Goal: Find specific page/section: Find specific page/section

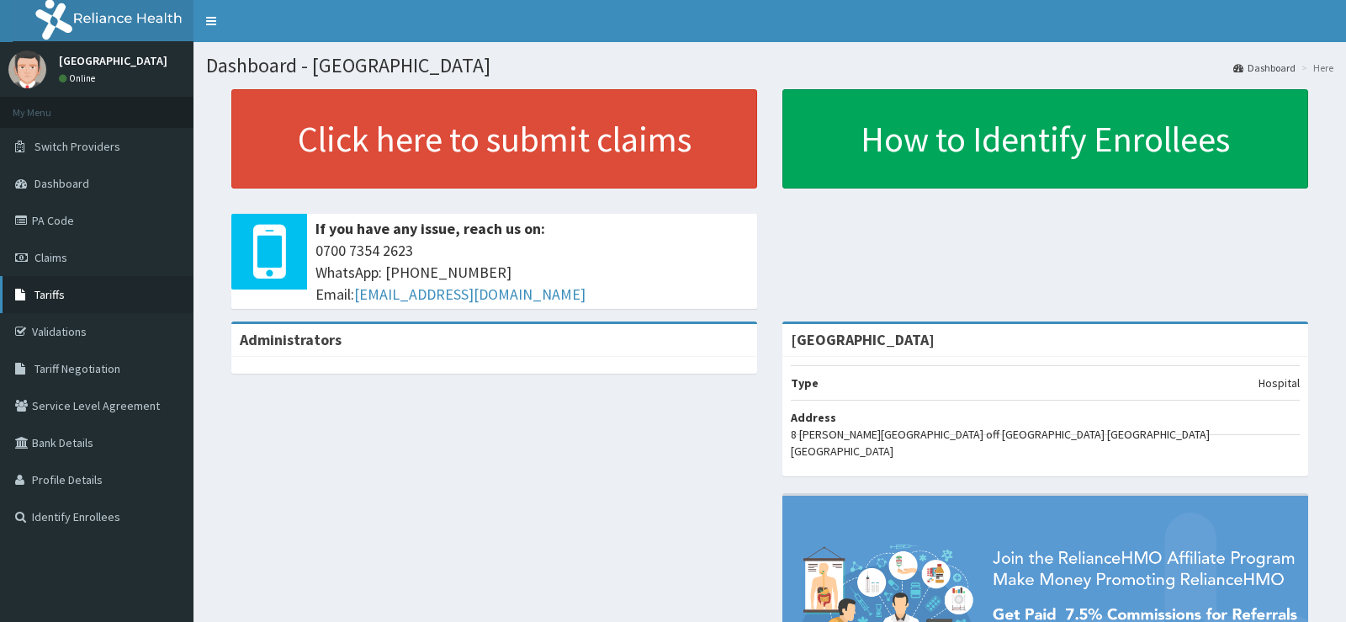
click at [157, 294] on link "Tariffs" at bounding box center [96, 294] width 193 height 37
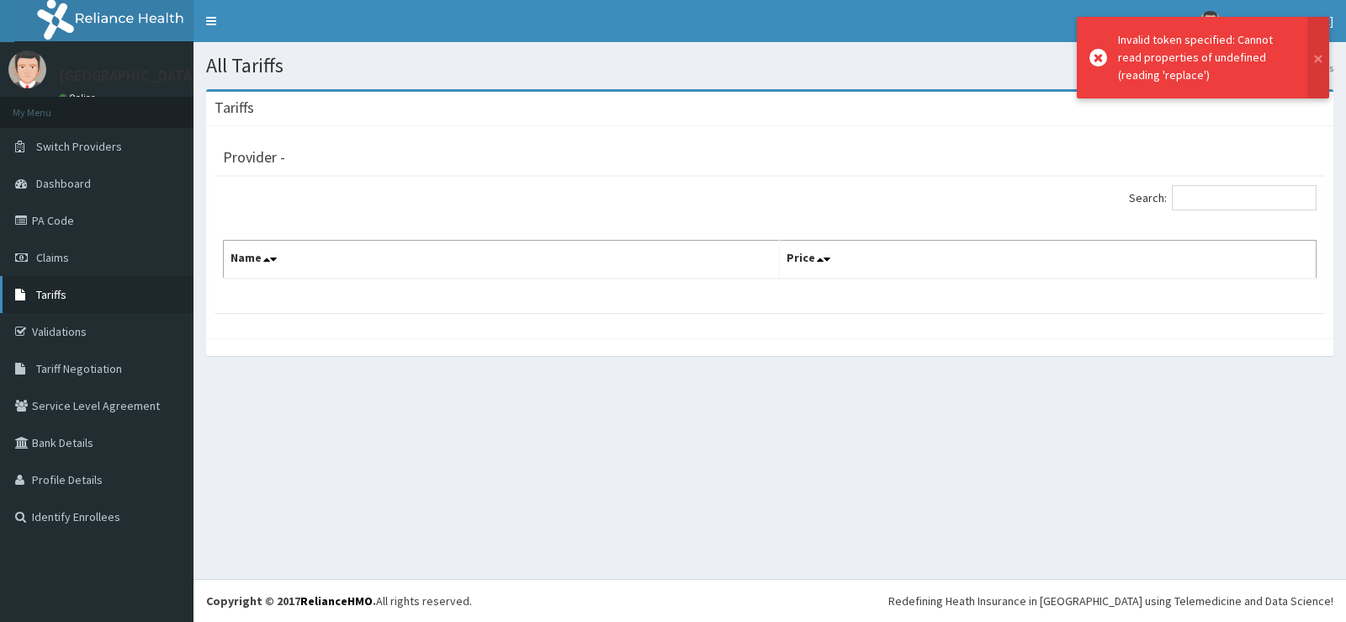
click at [139, 296] on link "Tariffs" at bounding box center [96, 294] width 193 height 37
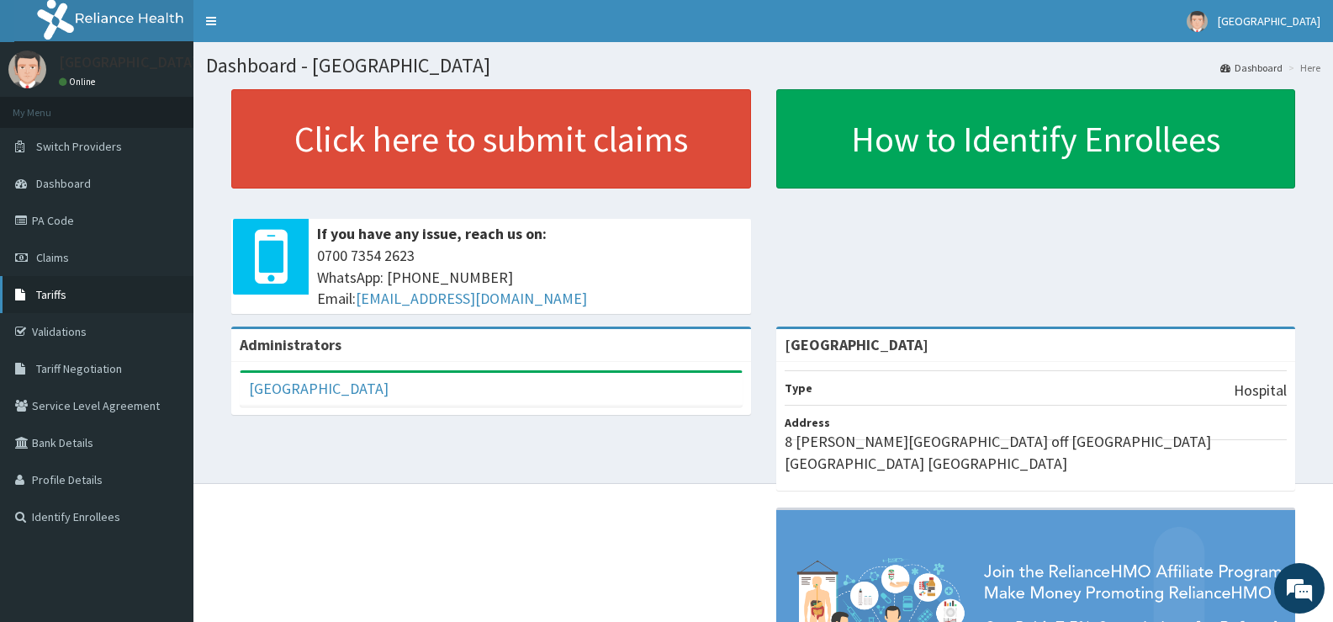
click at [132, 286] on link "Tariffs" at bounding box center [96, 294] width 193 height 37
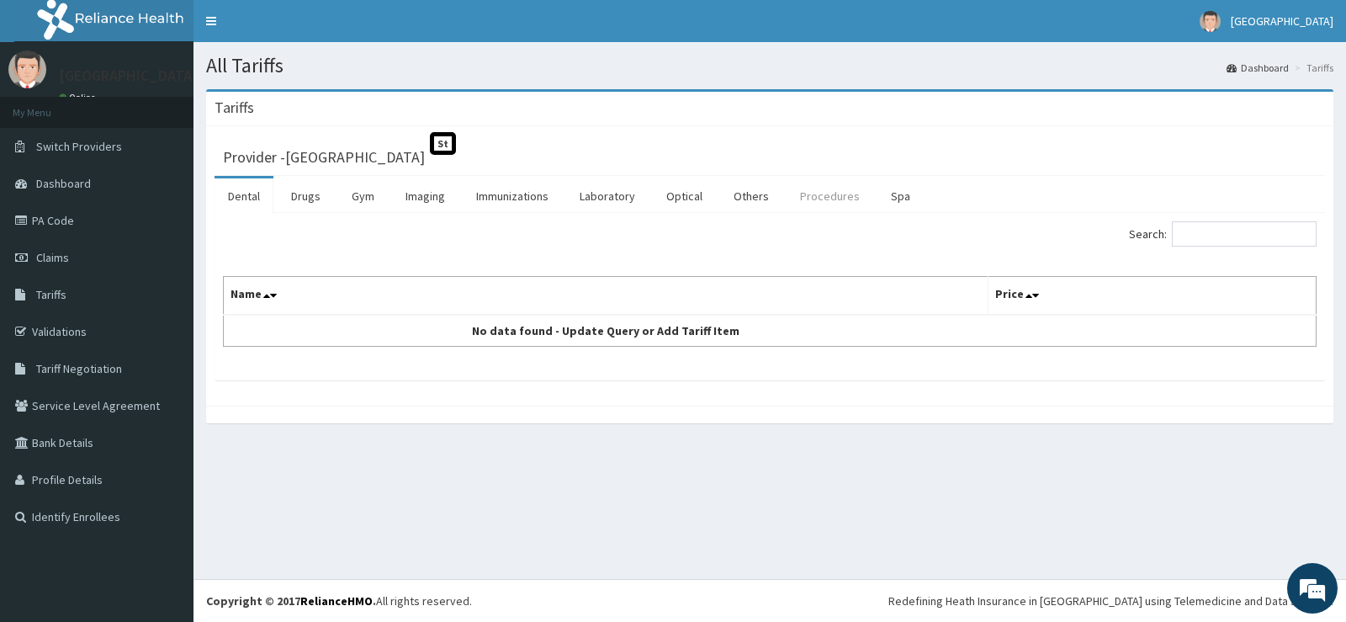
click at [819, 192] on link "Procedures" at bounding box center [830, 195] width 87 height 35
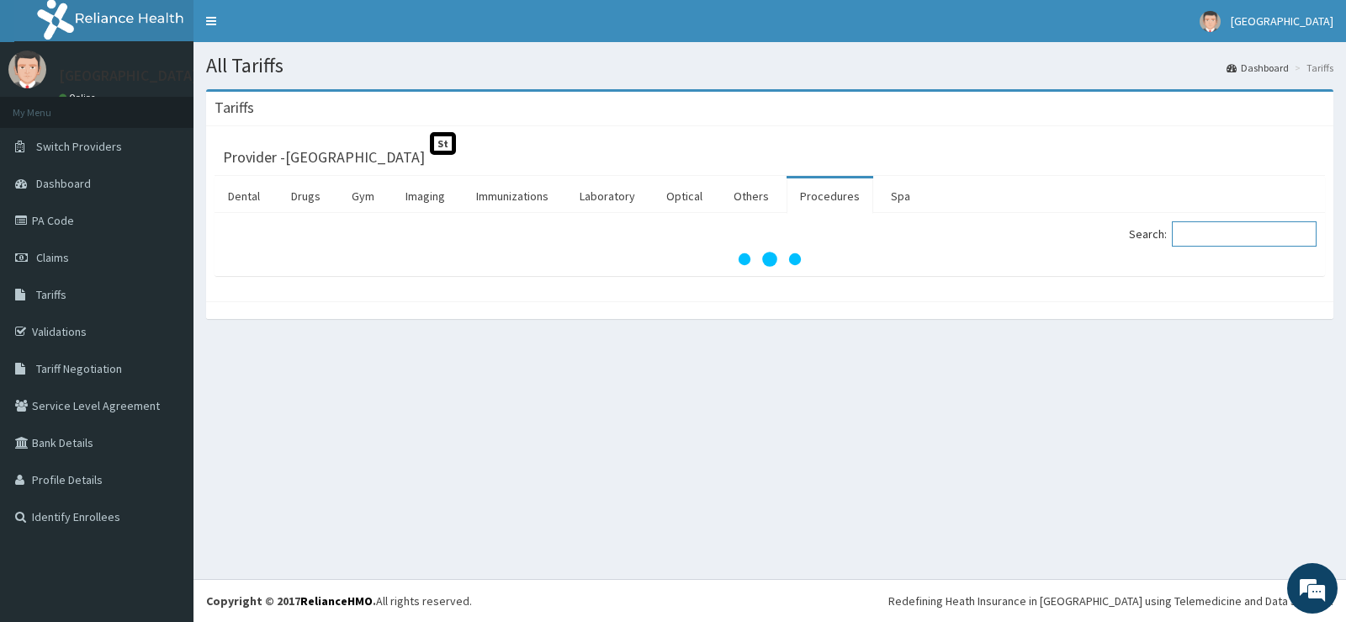
click at [1205, 237] on input "Search:" at bounding box center [1244, 233] width 145 height 25
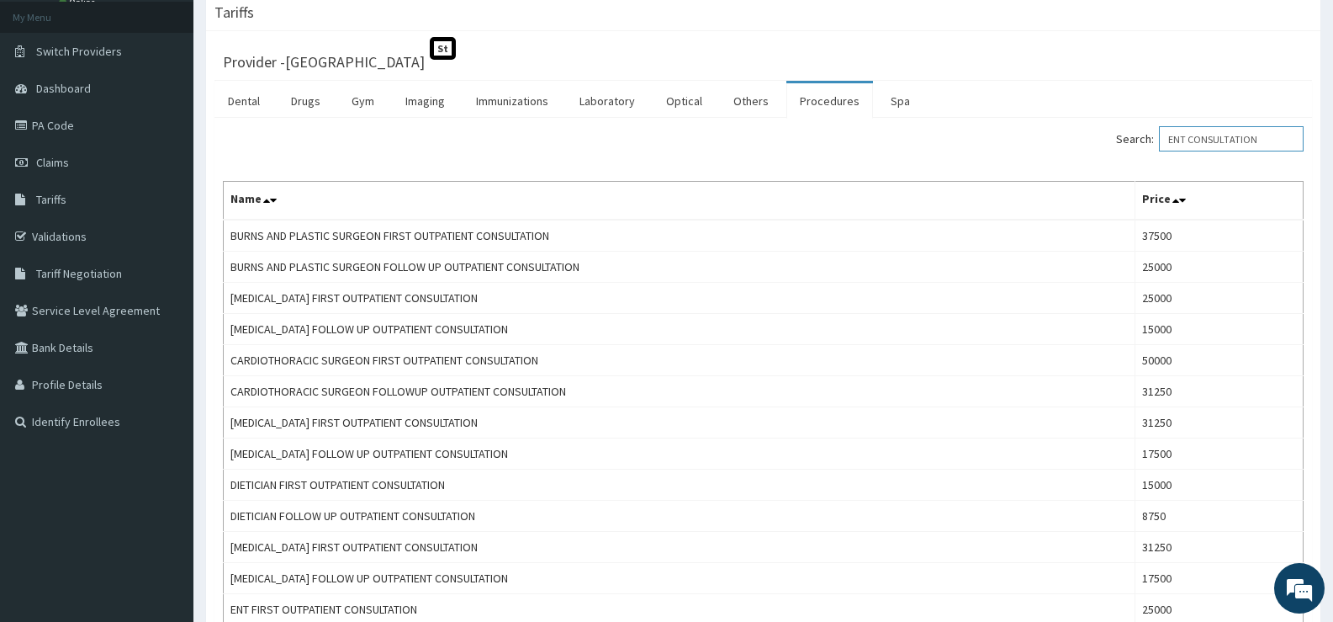
scroll to position [67, 0]
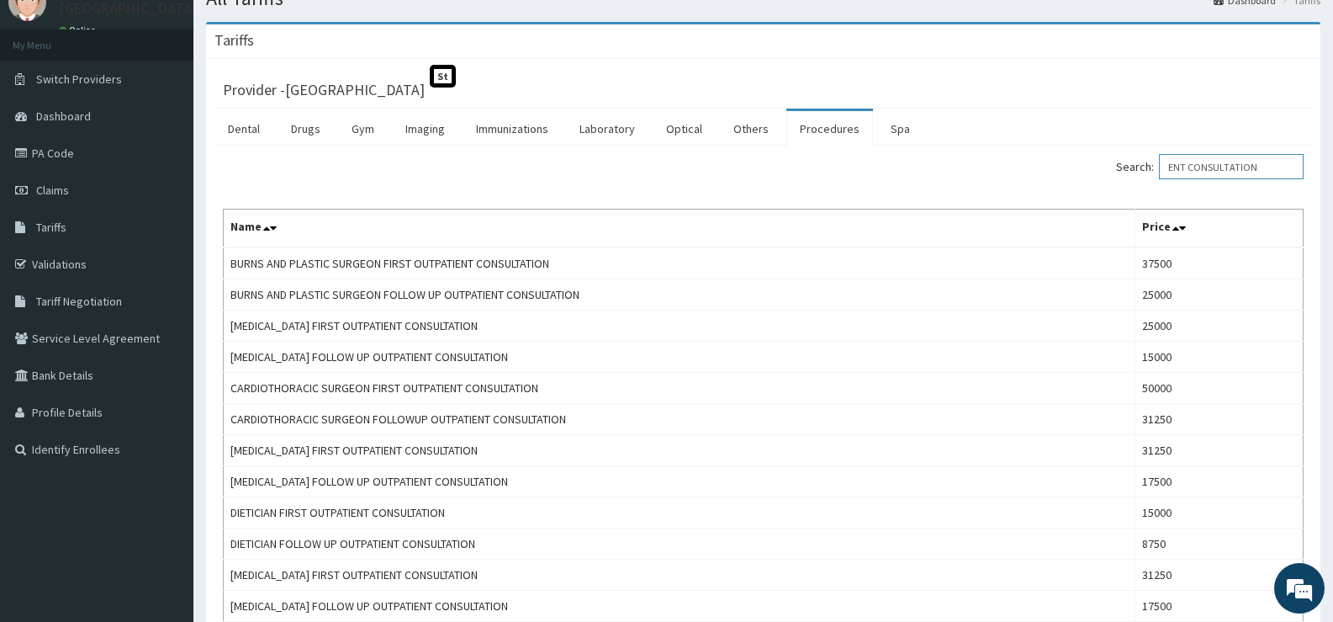
type input "ENT CONSULTATION"
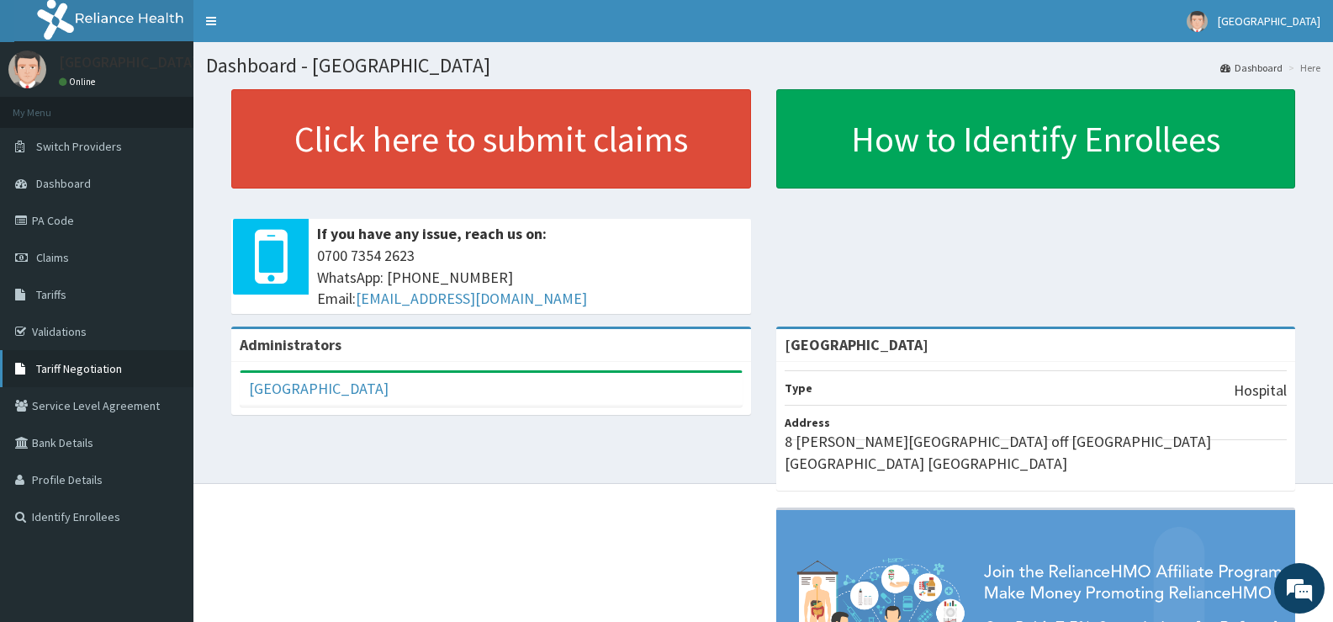
click at [23, 371] on icon at bounding box center [23, 369] width 17 height 12
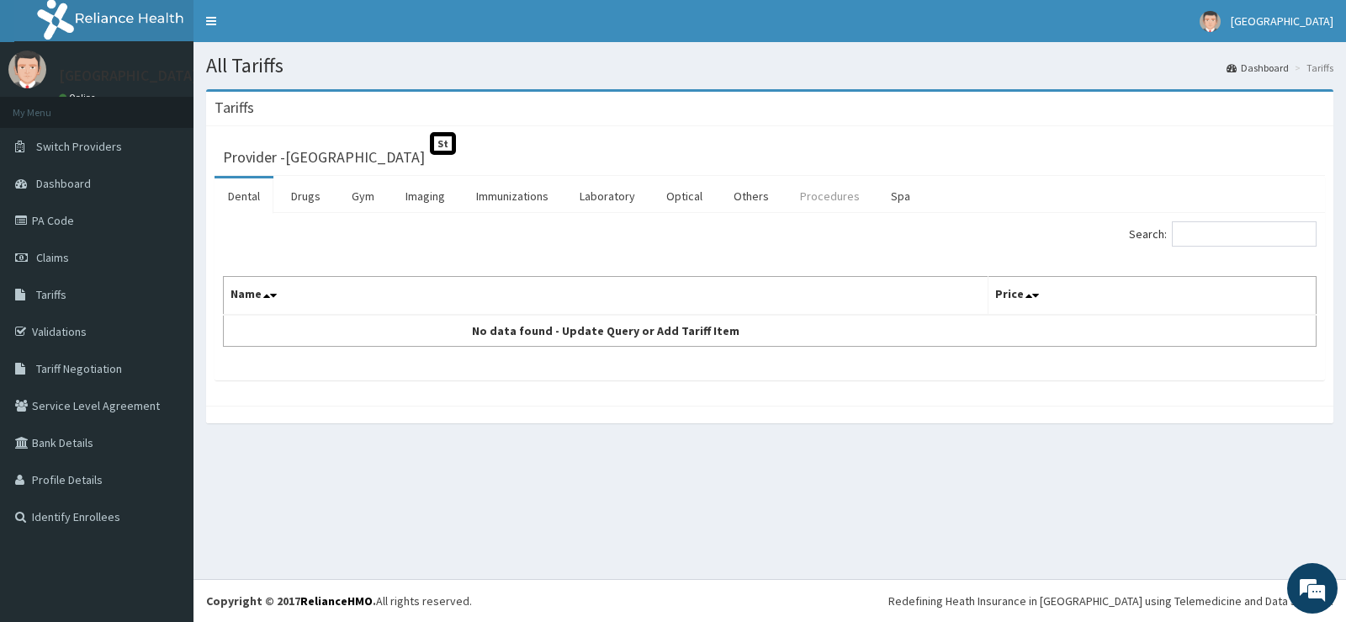
click at [816, 204] on link "Procedures" at bounding box center [830, 195] width 87 height 35
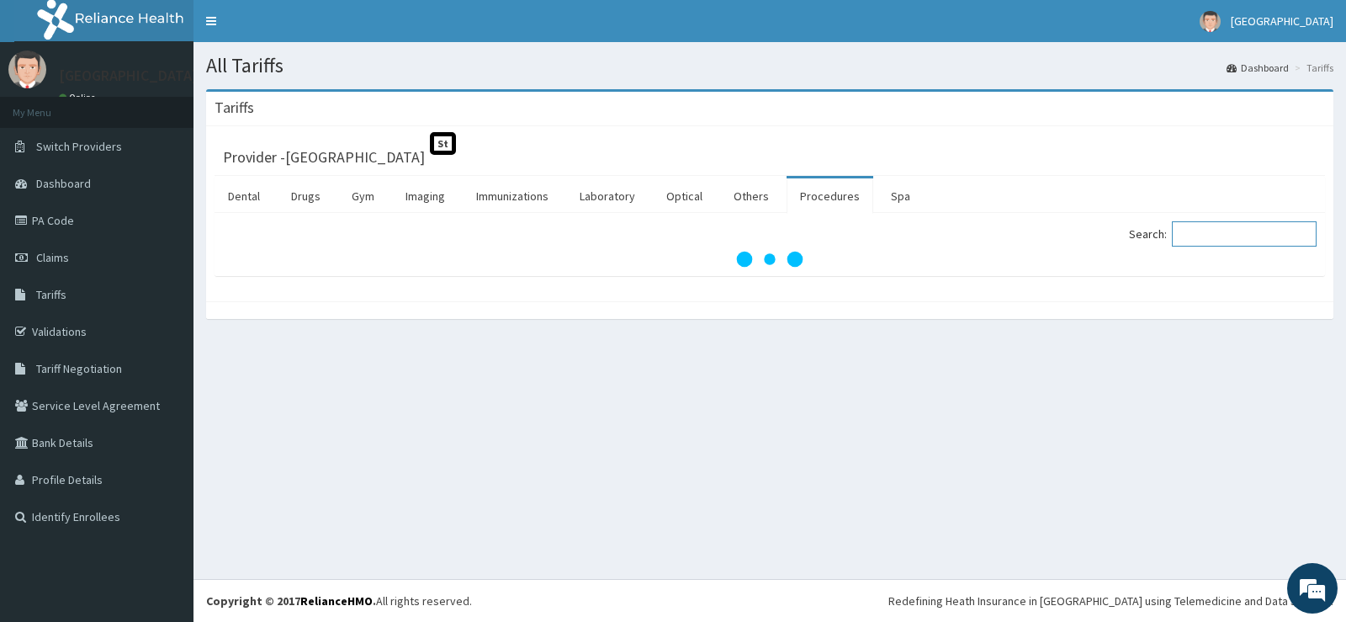
click at [1221, 241] on input "Search:" at bounding box center [1244, 233] width 145 height 25
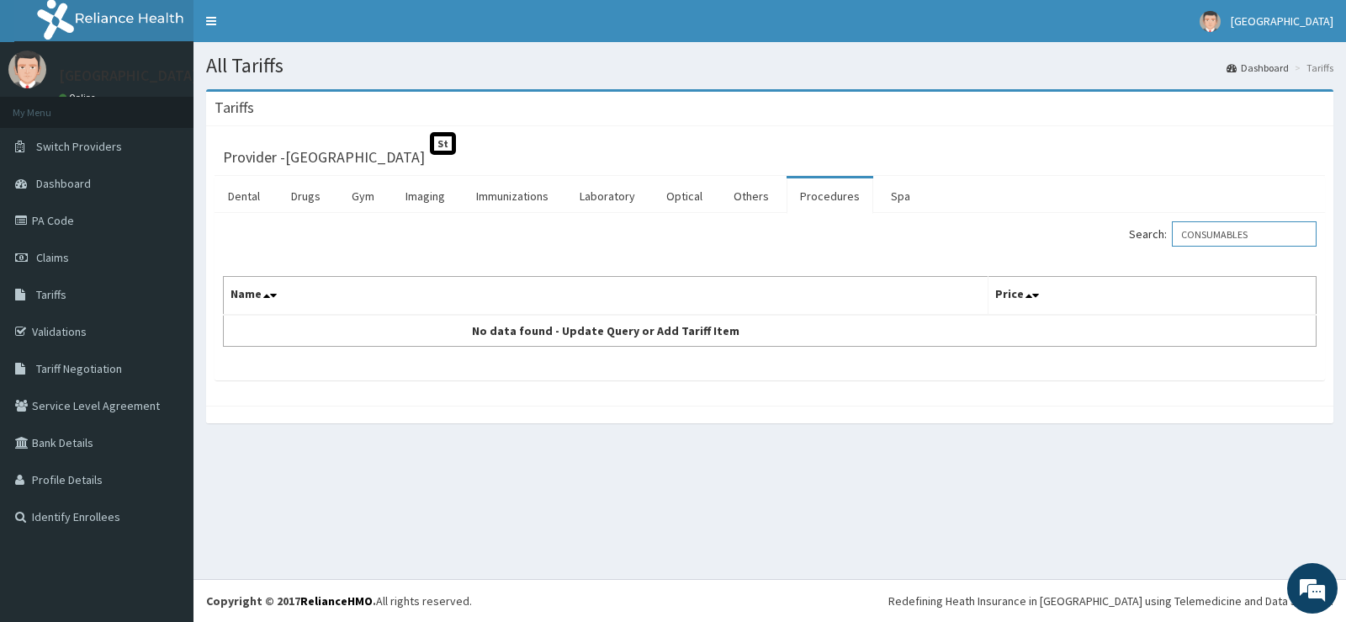
click at [1260, 235] on input "CONSUMABLES" at bounding box center [1244, 233] width 145 height 25
type input "C"
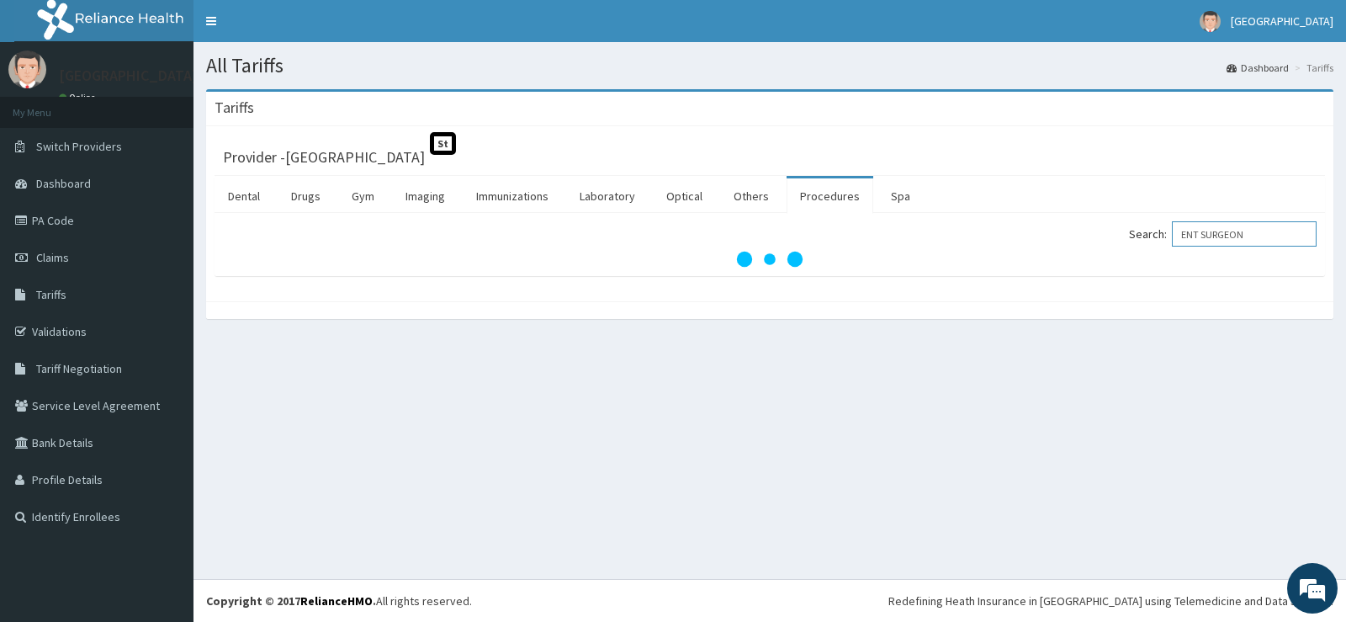
click at [1265, 245] on input "ENT SURGEON" at bounding box center [1244, 233] width 145 height 25
type input "ENT SURGEON"
click at [52, 288] on span "Tariffs" at bounding box center [51, 294] width 30 height 15
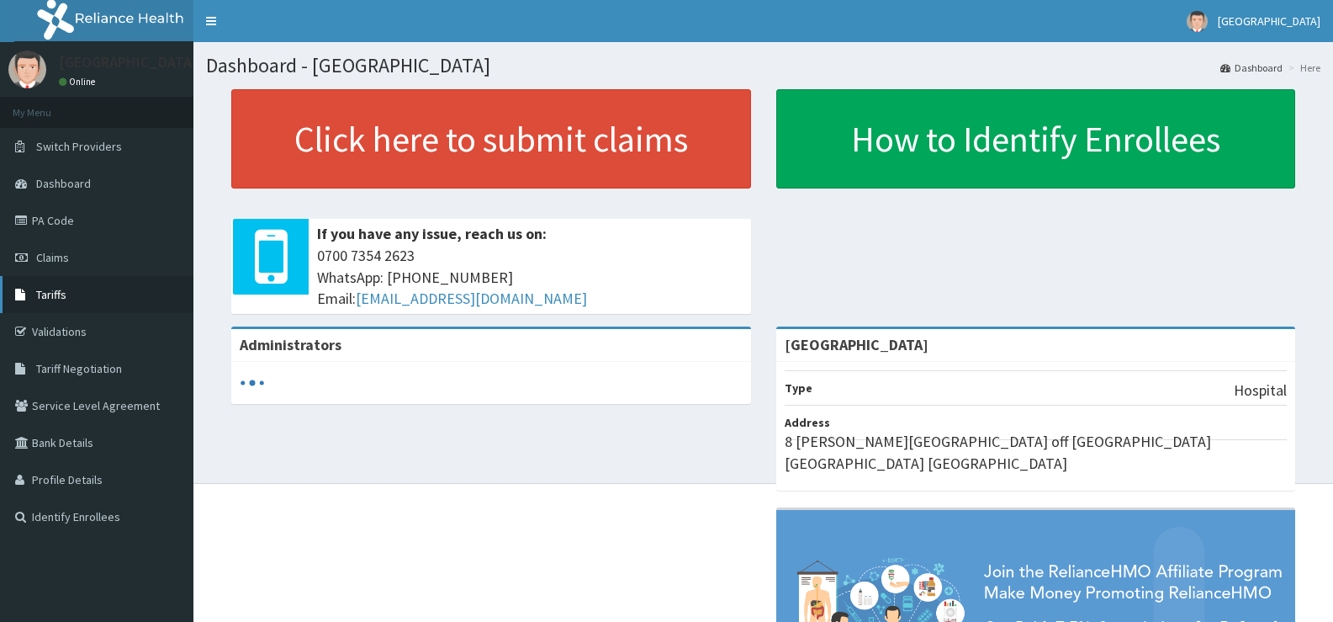
click at [134, 299] on link "Tariffs" at bounding box center [96, 294] width 193 height 37
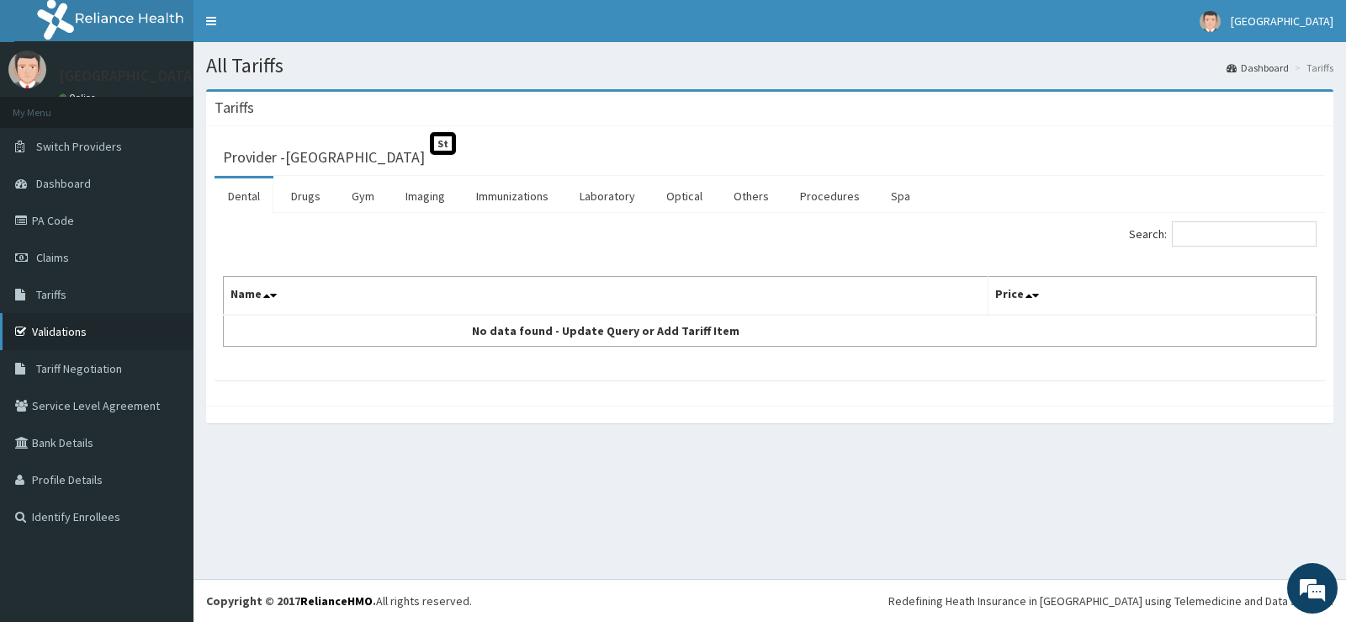
click at [101, 327] on link "Validations" at bounding box center [96, 331] width 193 height 37
